Goal: Find specific page/section: Find specific page/section

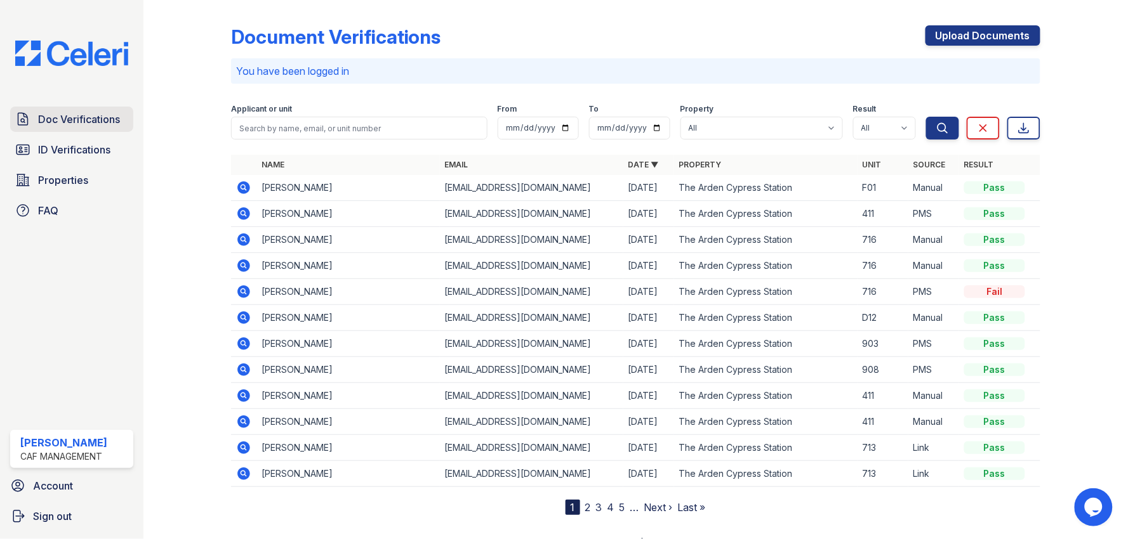
drag, startPoint x: 81, startPoint y: 148, endPoint x: 82, endPoint y: 128, distance: 19.7
click at [81, 148] on span "ID Verifications" at bounding box center [74, 149] width 72 height 15
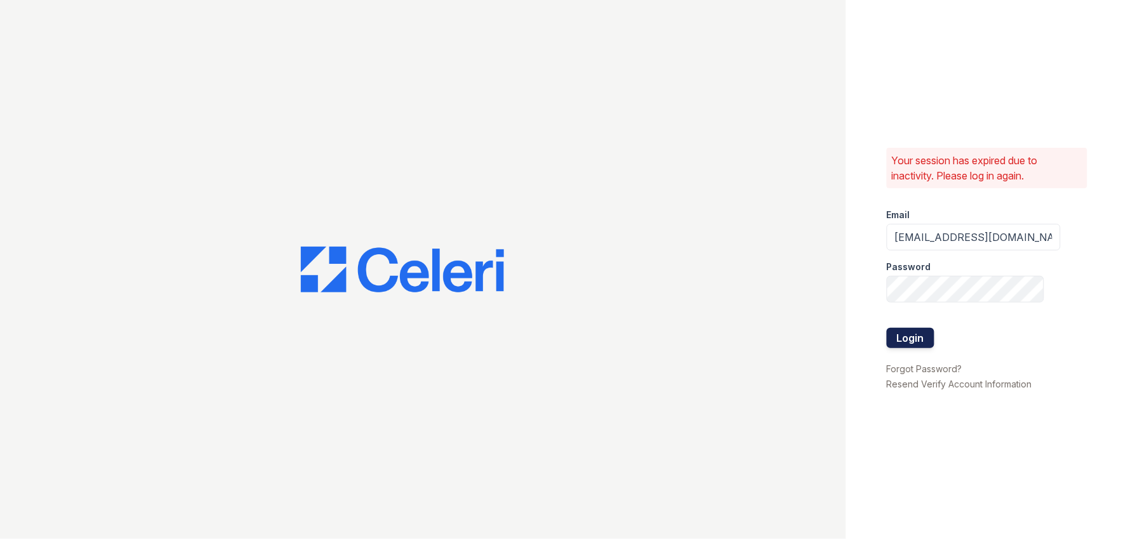
click at [914, 334] on button "Login" at bounding box center [911, 338] width 48 height 20
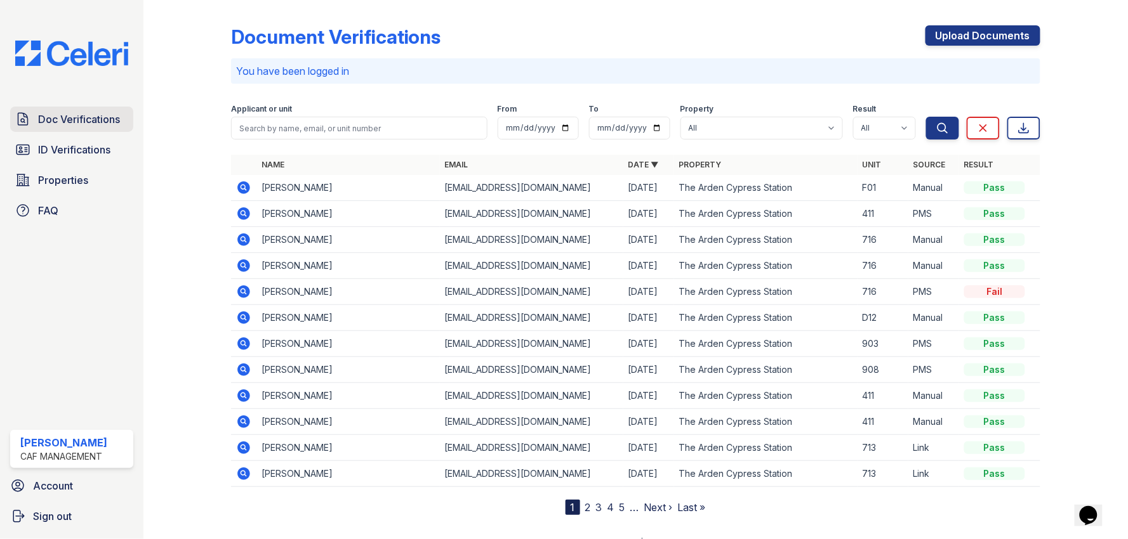
click at [89, 124] on span "Doc Verifications" at bounding box center [79, 119] width 82 height 15
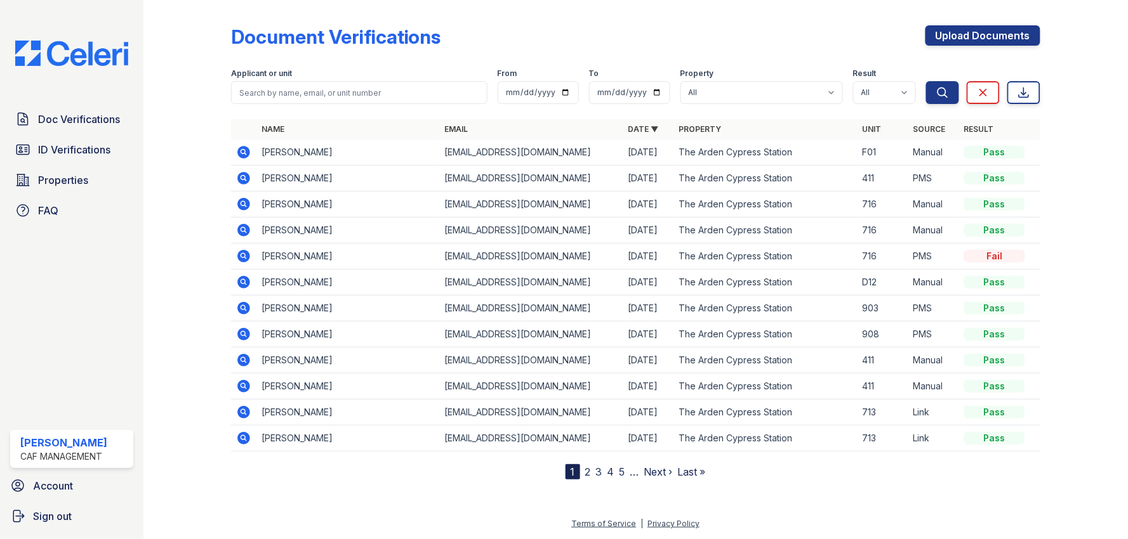
click at [218, 144] on div at bounding box center [197, 242] width 67 height 475
